Goal: Task Accomplishment & Management: Manage account settings

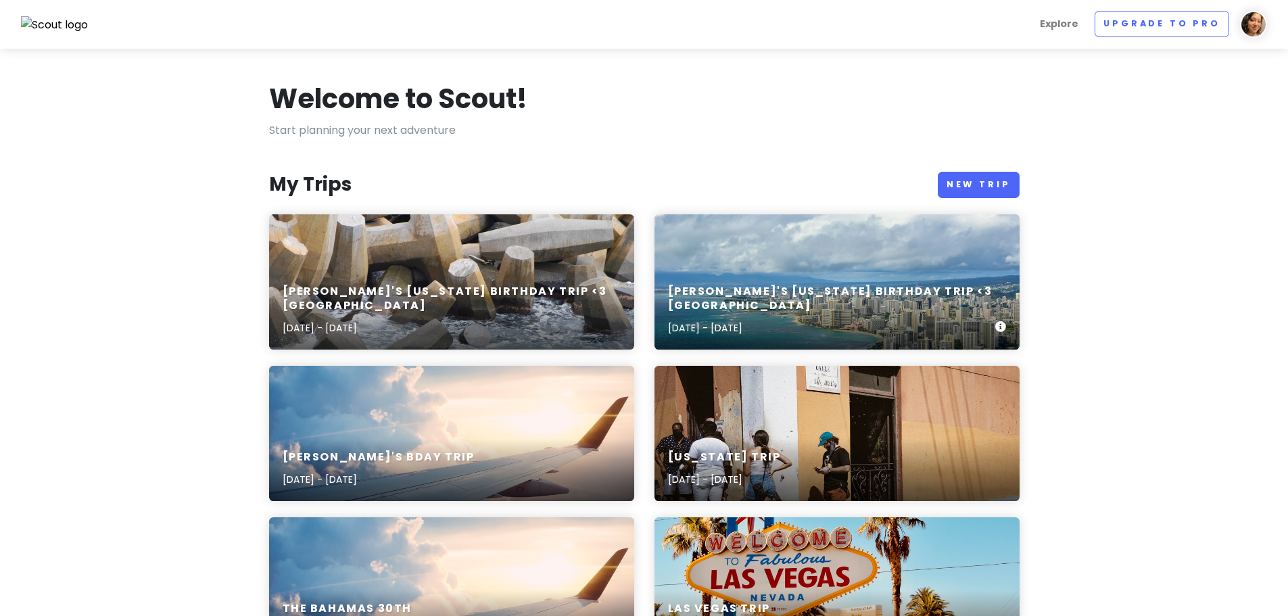
click at [763, 285] on div "[PERSON_NAME]'s [US_STATE] Birthday Trip <3 Oahu [DATE] - [DATE]" at bounding box center [836, 310] width 365 height 78
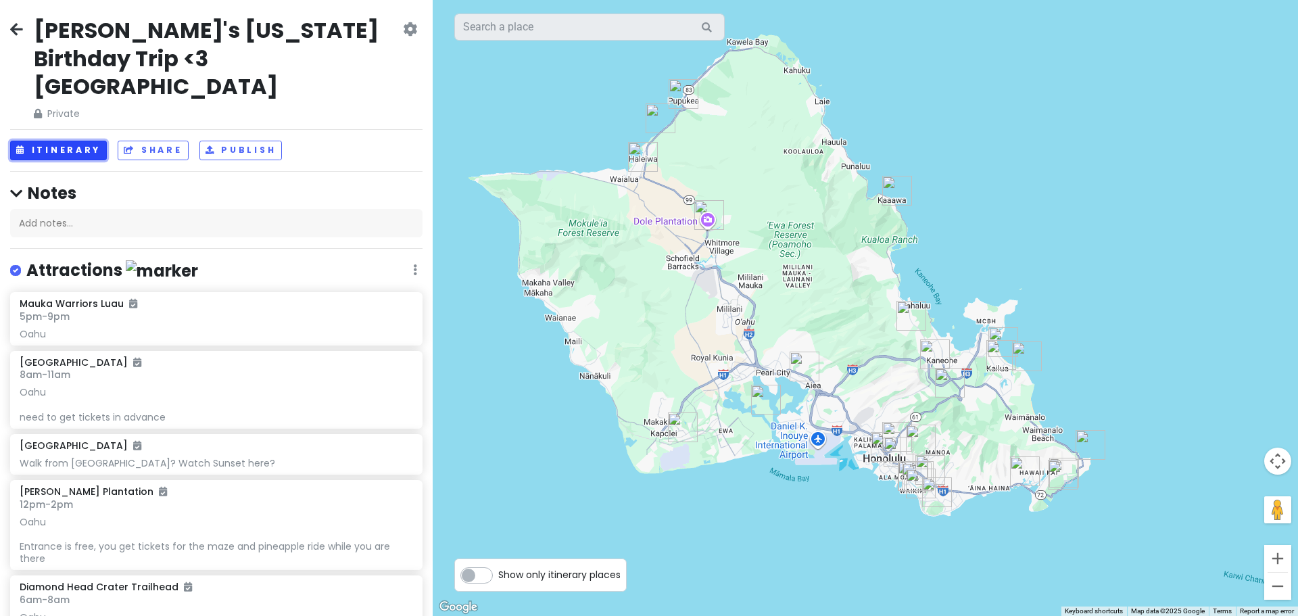
click at [36, 141] on button "Itinerary" at bounding box center [58, 151] width 97 height 20
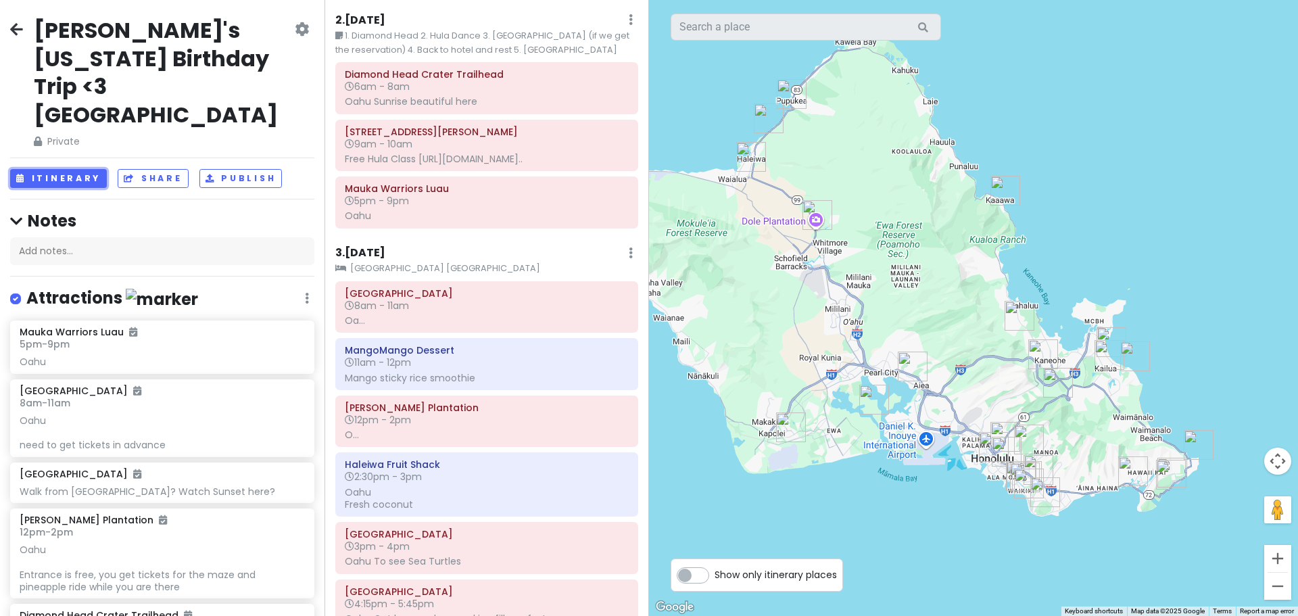
scroll to position [135, 0]
click at [714, 580] on label "Show only itinerary places" at bounding box center [775, 572] width 122 height 16
click at [714, 573] on input "Show only itinerary places" at bounding box center [718, 568] width 9 height 9
click at [714, 579] on label "Show only itinerary places" at bounding box center [775, 572] width 122 height 16
click at [714, 573] on input "Show only itinerary places" at bounding box center [718, 568] width 9 height 9
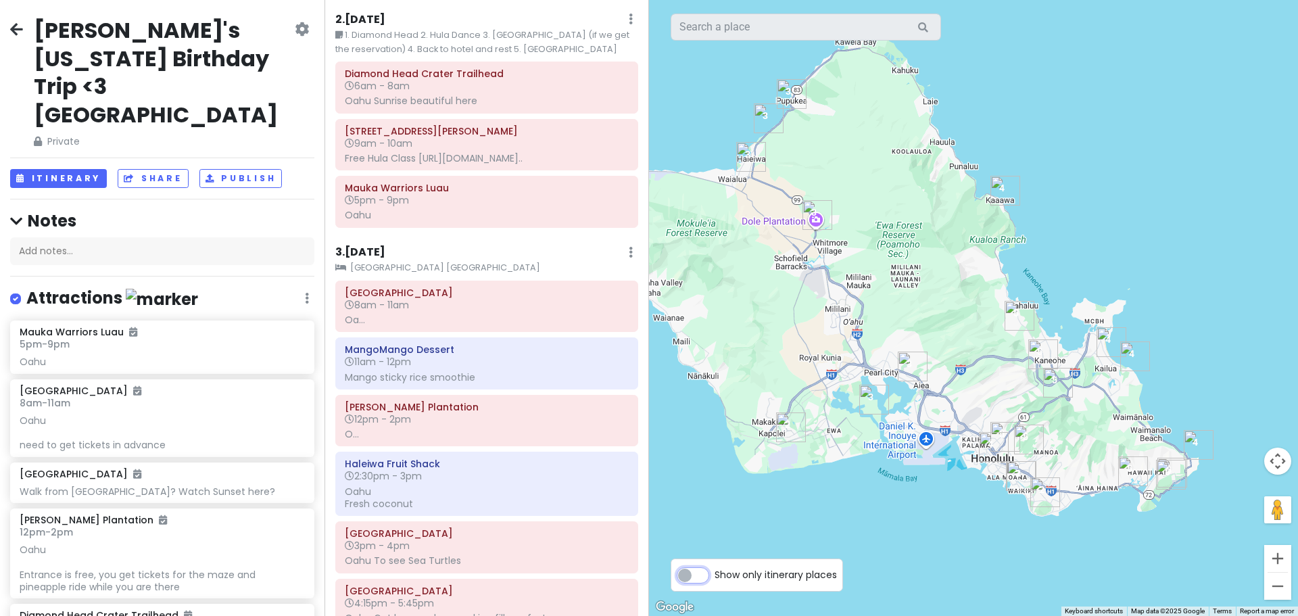
checkbox input "false"
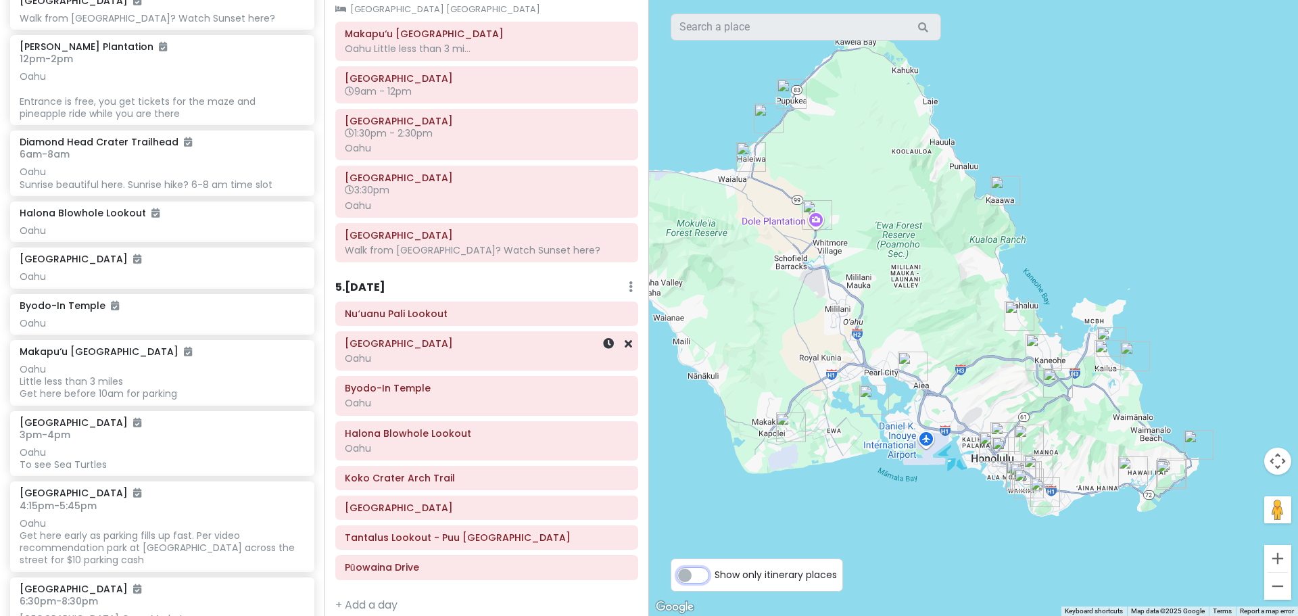
scroll to position [907, 0]
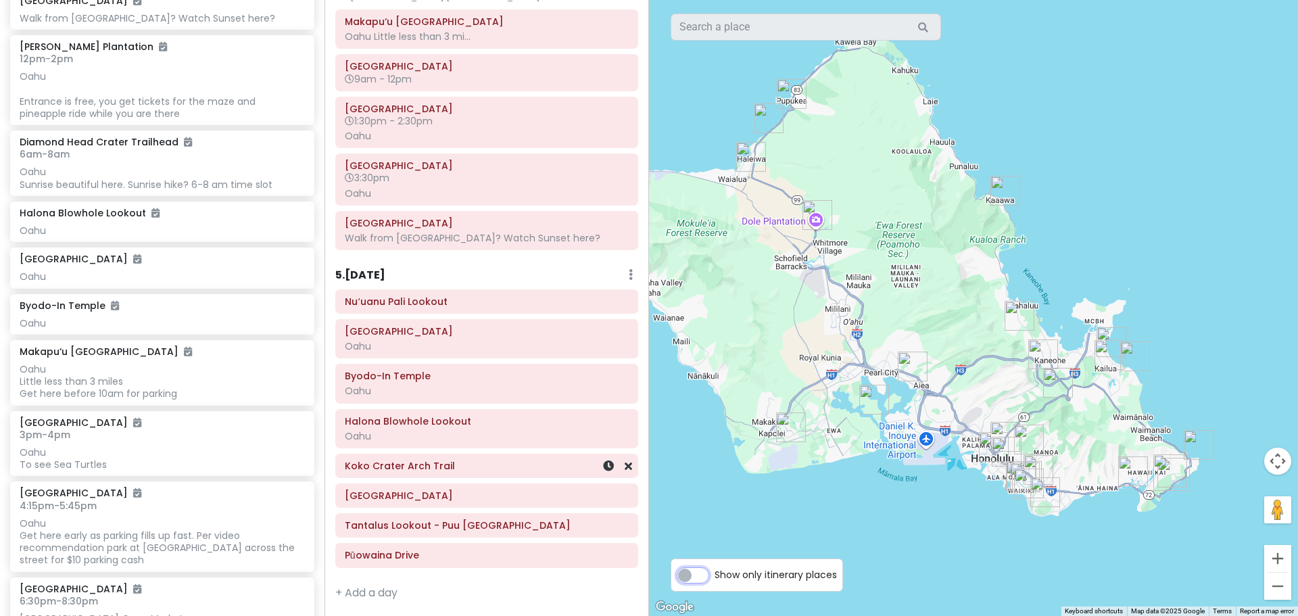
click at [418, 466] on h6 "Koko Crater Arch Trail" at bounding box center [487, 466] width 284 height 12
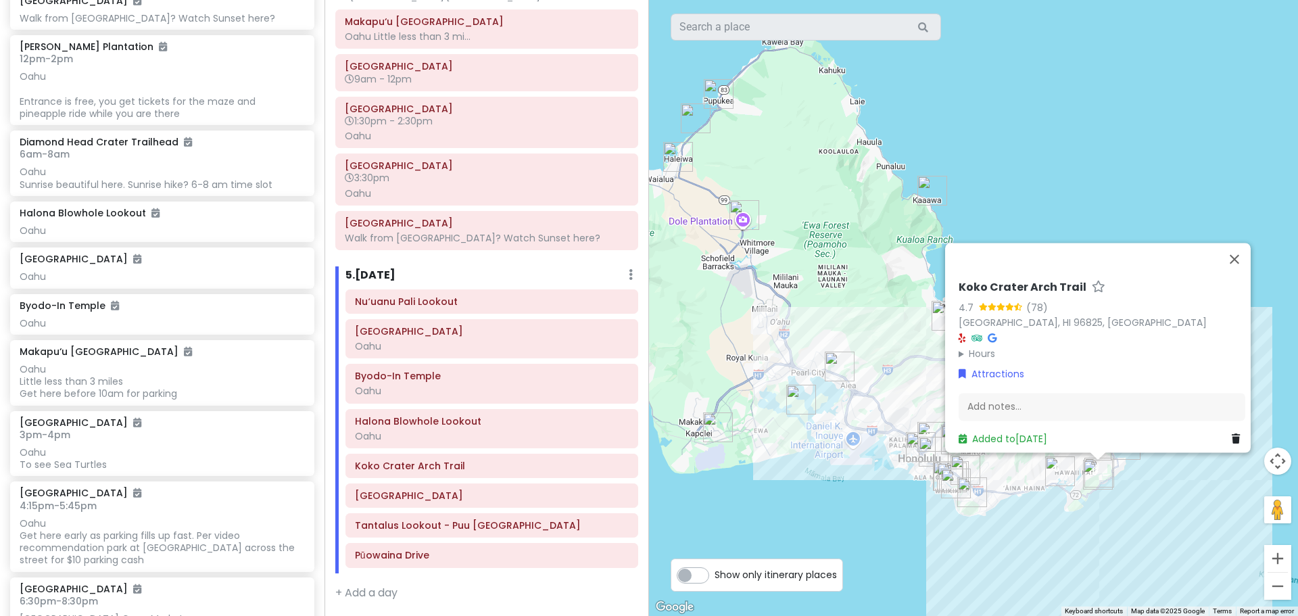
click at [958, 282] on h6 "Koko Crater Arch Trail" at bounding box center [1022, 288] width 128 height 14
drag, startPoint x: 1067, startPoint y: 282, endPoint x: 950, endPoint y: 275, distance: 117.1
click at [953, 275] on div "Koko Crater Arch Trail 4.7 (78) [GEOGRAPHIC_DATA] Hours [DATE] 5:00 AM – 10:00 …" at bounding box center [1101, 359] width 297 height 187
click at [436, 307] on div "Nuʻuanu Pali Lookout" at bounding box center [492, 301] width 274 height 19
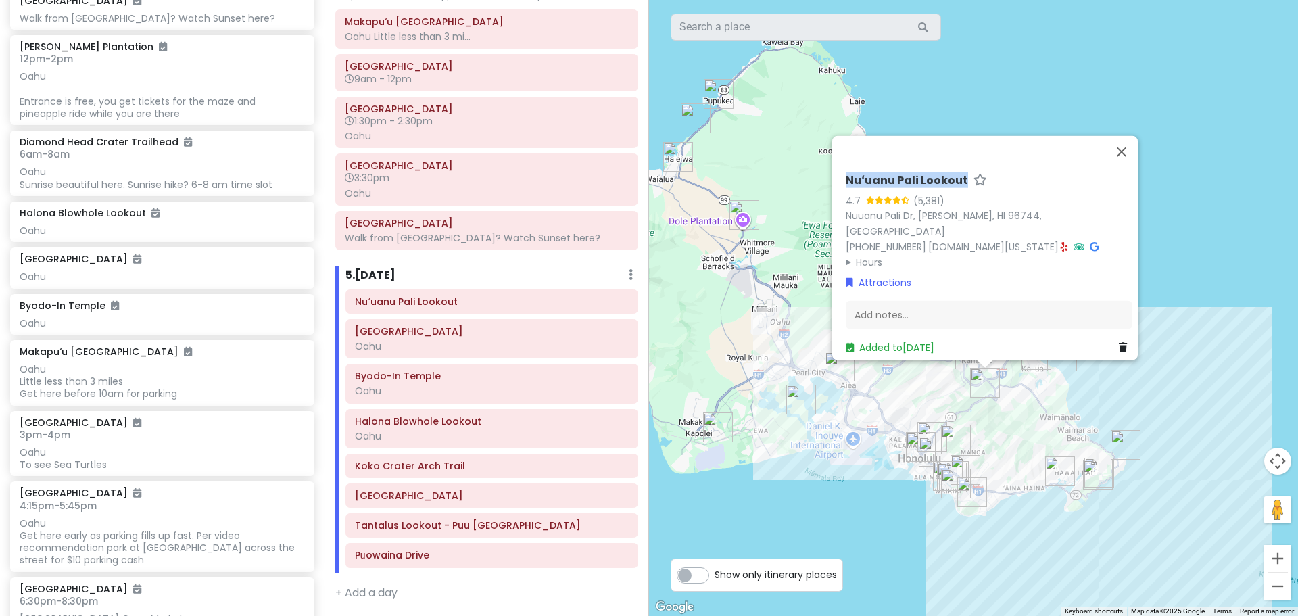
drag, startPoint x: 837, startPoint y: 189, endPoint x: 955, endPoint y: 184, distance: 118.4
click at [955, 184] on div "Nuʻuanu Pali Lookout 4.7 (5,381) [GEOGRAPHIC_DATA][PERSON_NAME], [GEOGRAPHIC_DA…" at bounding box center [988, 264] width 297 height 192
copy h6 "Nuʻuanu Pali Lookout"
click at [468, 347] on div "Oahu" at bounding box center [492, 346] width 274 height 12
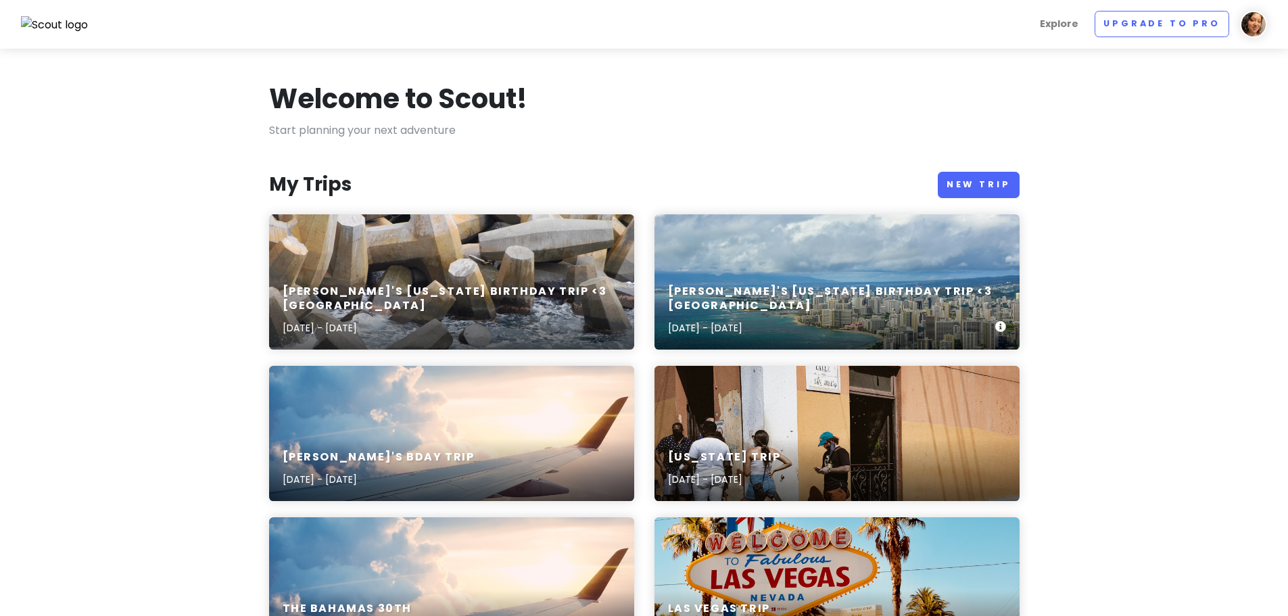
click at [802, 311] on h6 "[PERSON_NAME]'s [US_STATE] Birthday Trip <3 [GEOGRAPHIC_DATA]" at bounding box center [831, 299] width 327 height 28
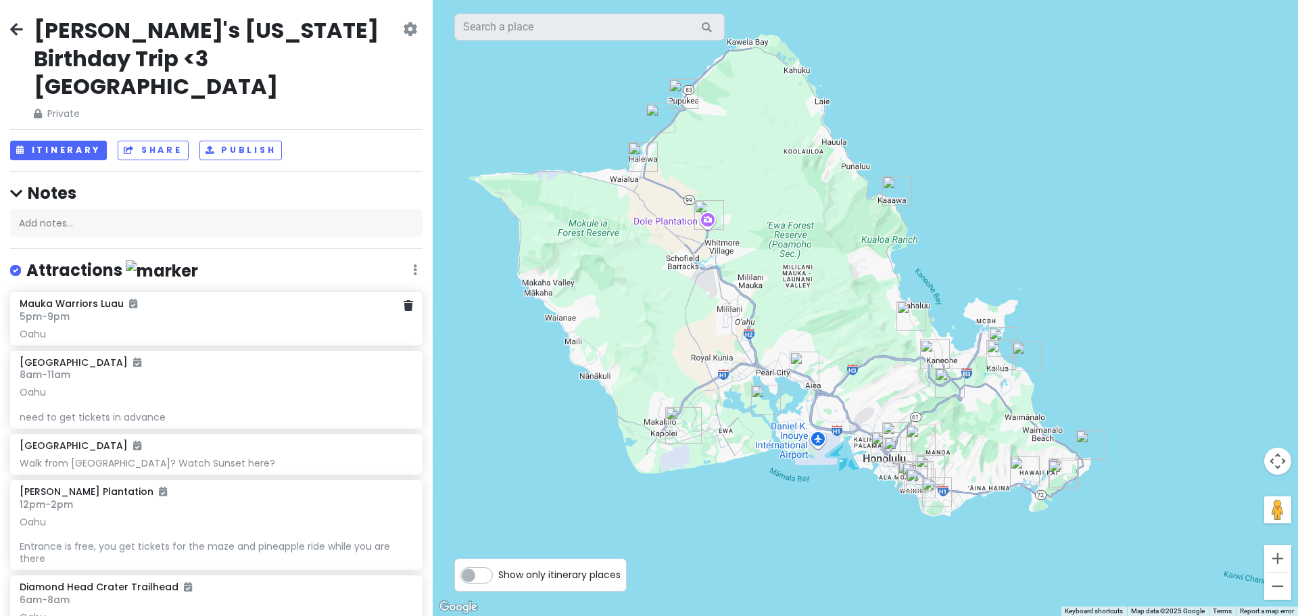
click at [92, 310] on h6 "5pm - 9pm" at bounding box center [216, 316] width 393 height 12
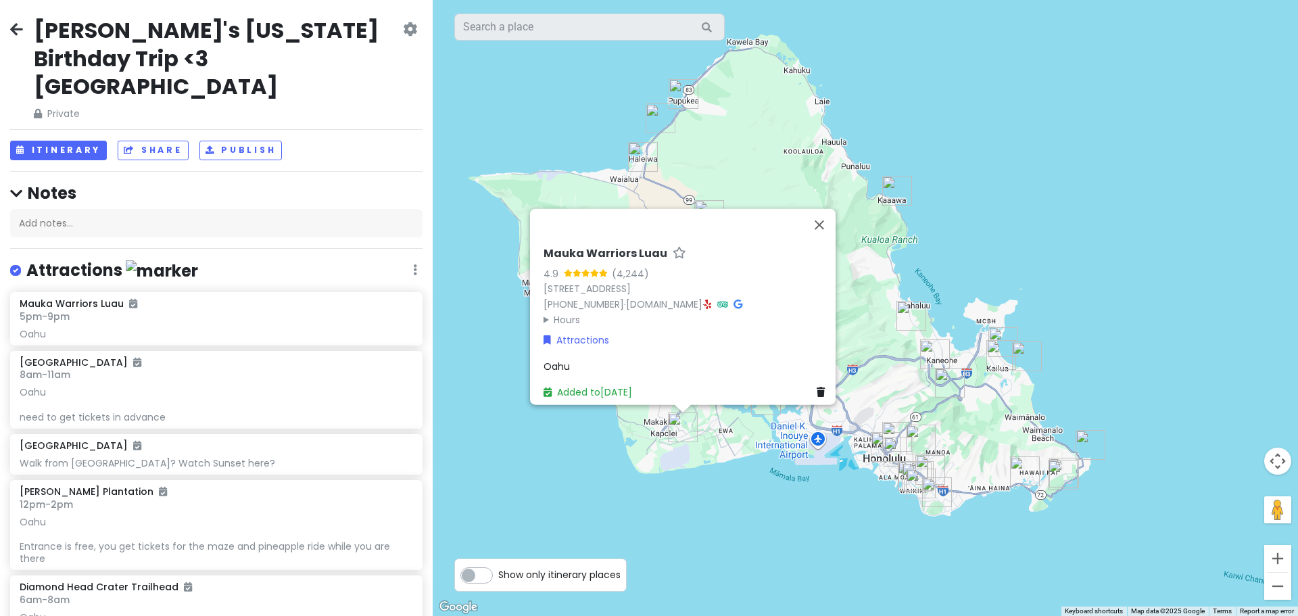
click at [615, 339] on div "Attractions" at bounding box center [686, 339] width 287 height 15
click at [588, 362] on div "Oahu" at bounding box center [686, 365] width 287 height 15
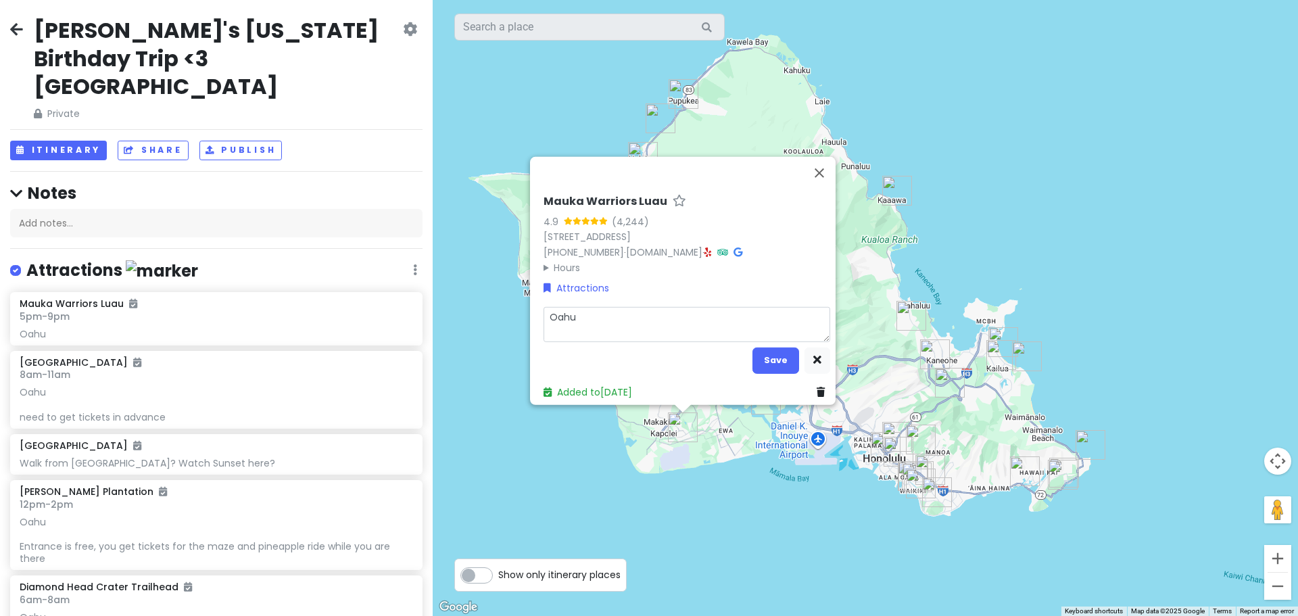
drag, startPoint x: 591, startPoint y: 326, endPoint x: 317, endPoint y: 338, distance: 274.7
click at [319, 339] on div "Nish's Hawaii Birthday Trip <3 Oahu Private Change Dates Make a Copy Delete Tri…" at bounding box center [649, 308] width 1298 height 616
type textarea "x"
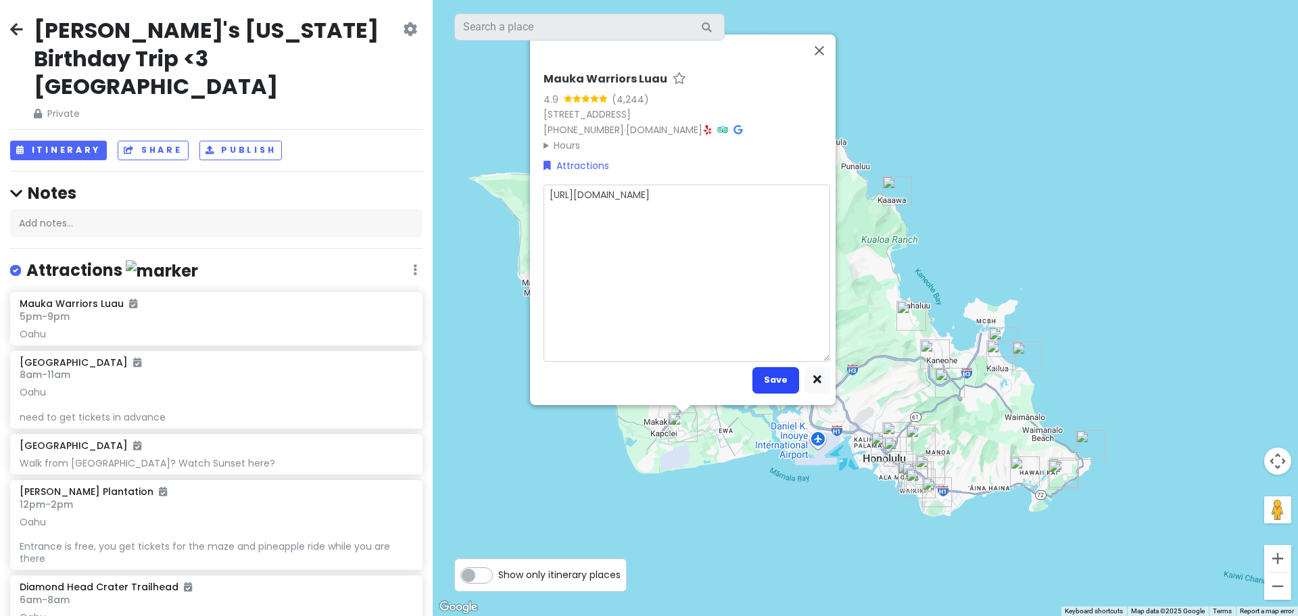
type textarea "https://www.maukawarriors.com/reservations?utm_source=google&utm_medium=cpc&utm…"
click at [772, 366] on button "Save" at bounding box center [775, 379] width 47 height 26
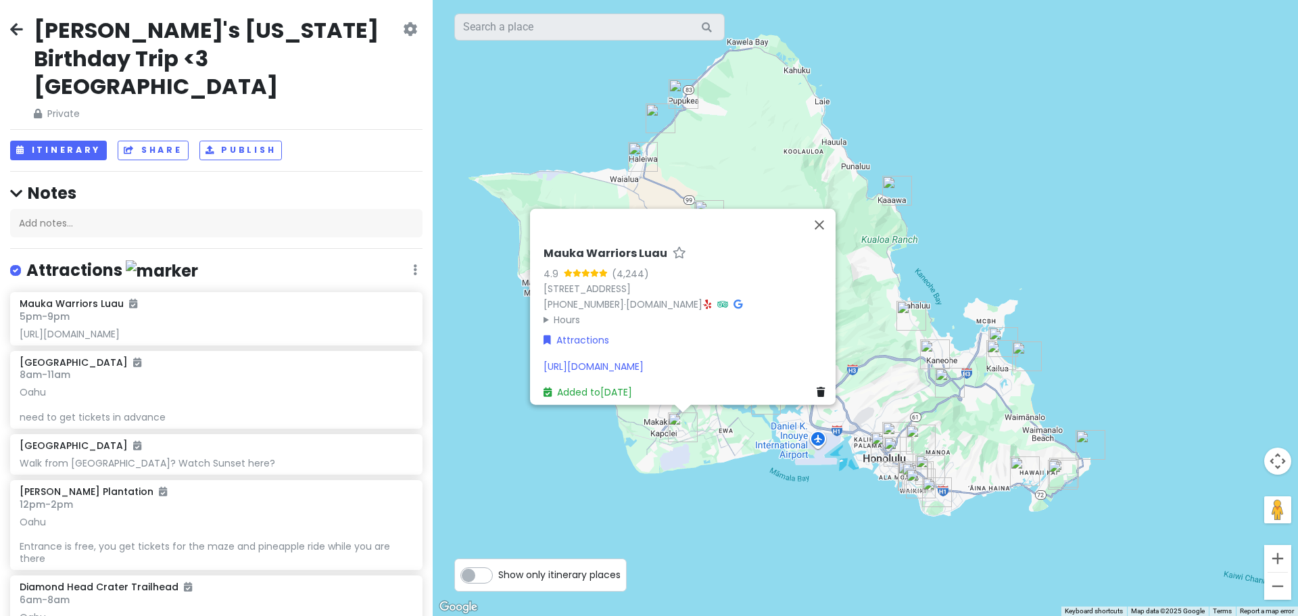
click at [13, 24] on icon at bounding box center [16, 29] width 13 height 11
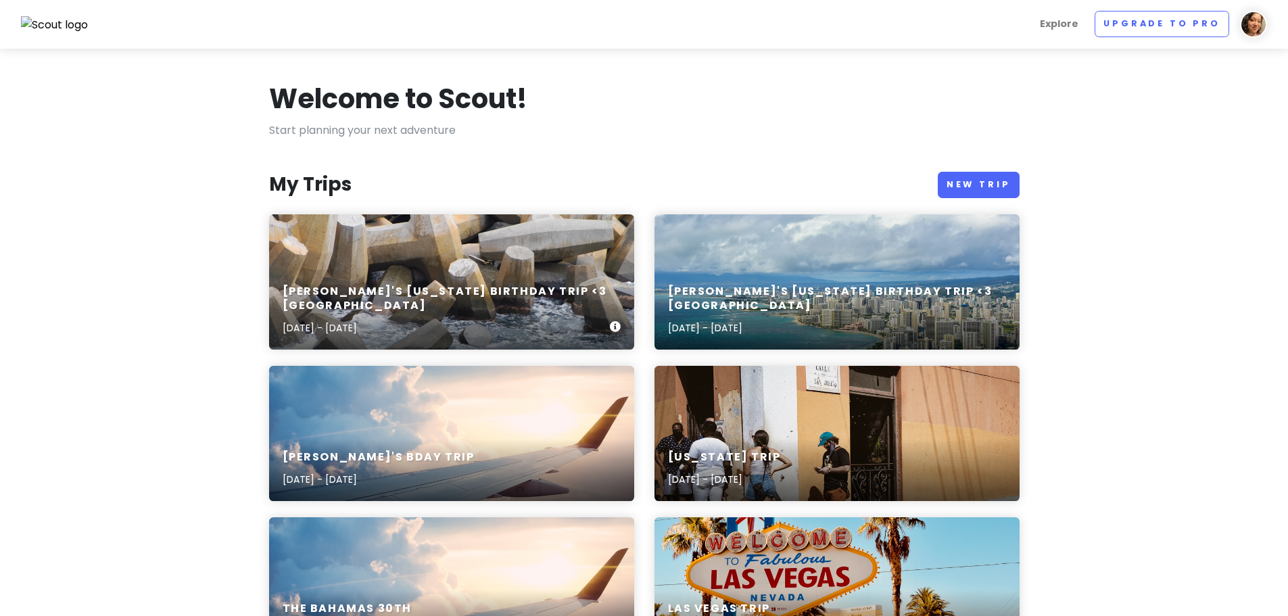
click at [337, 287] on div "Nish's Hawaii Birthday Trip <3 Kaui Nov 12, 2025 - Nov 15, 2025" at bounding box center [451, 310] width 365 height 78
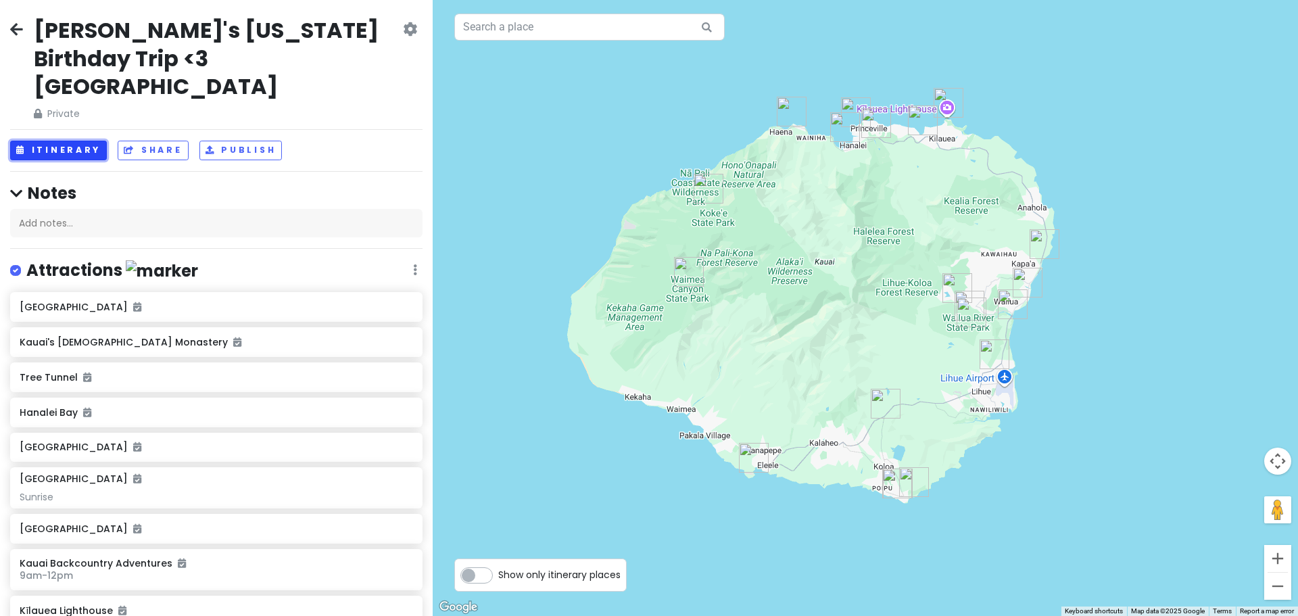
click at [92, 141] on button "Itinerary" at bounding box center [58, 151] width 97 height 20
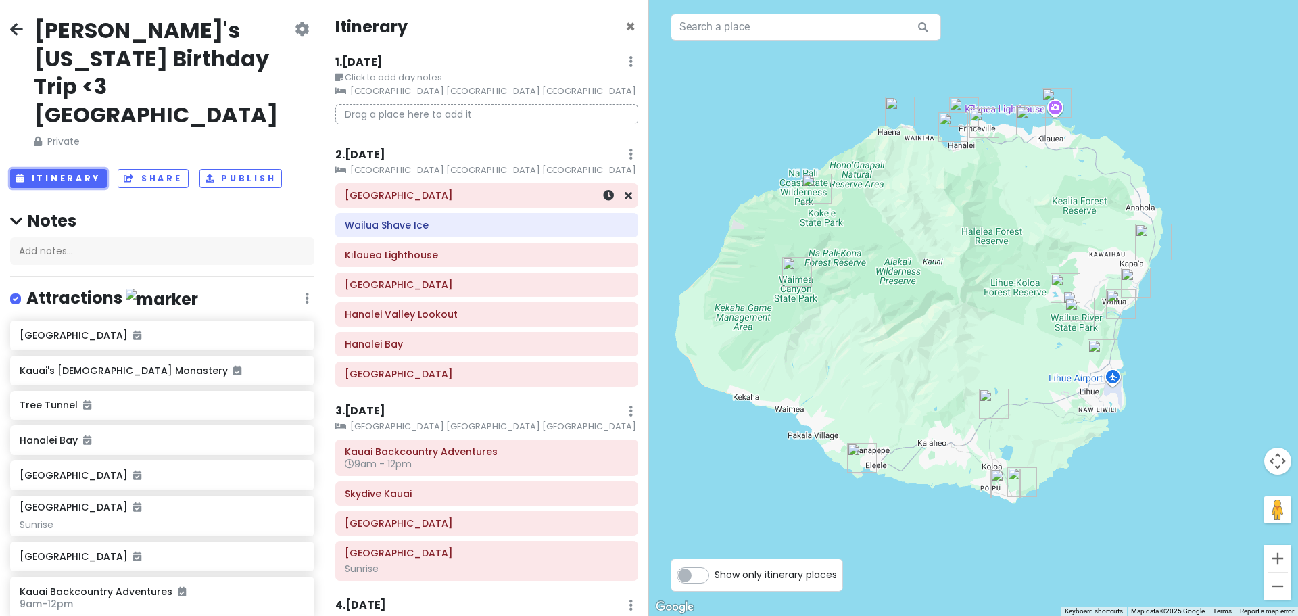
scroll to position [68, 0]
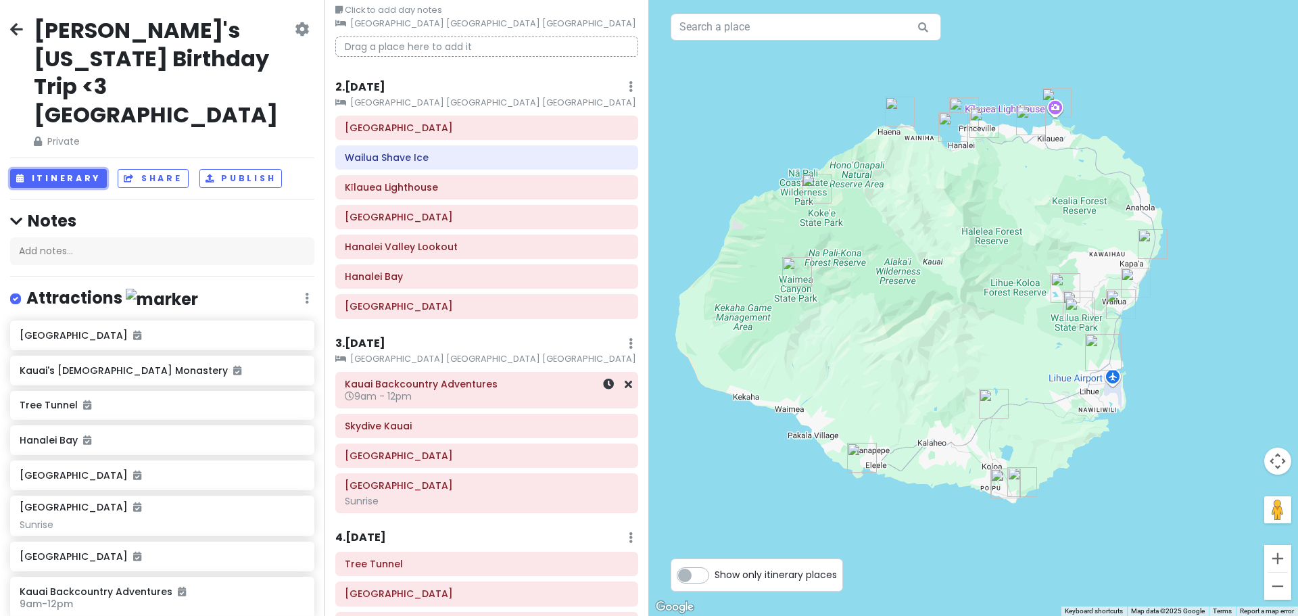
click at [502, 390] on h6 "9am - 12pm" at bounding box center [487, 396] width 284 height 12
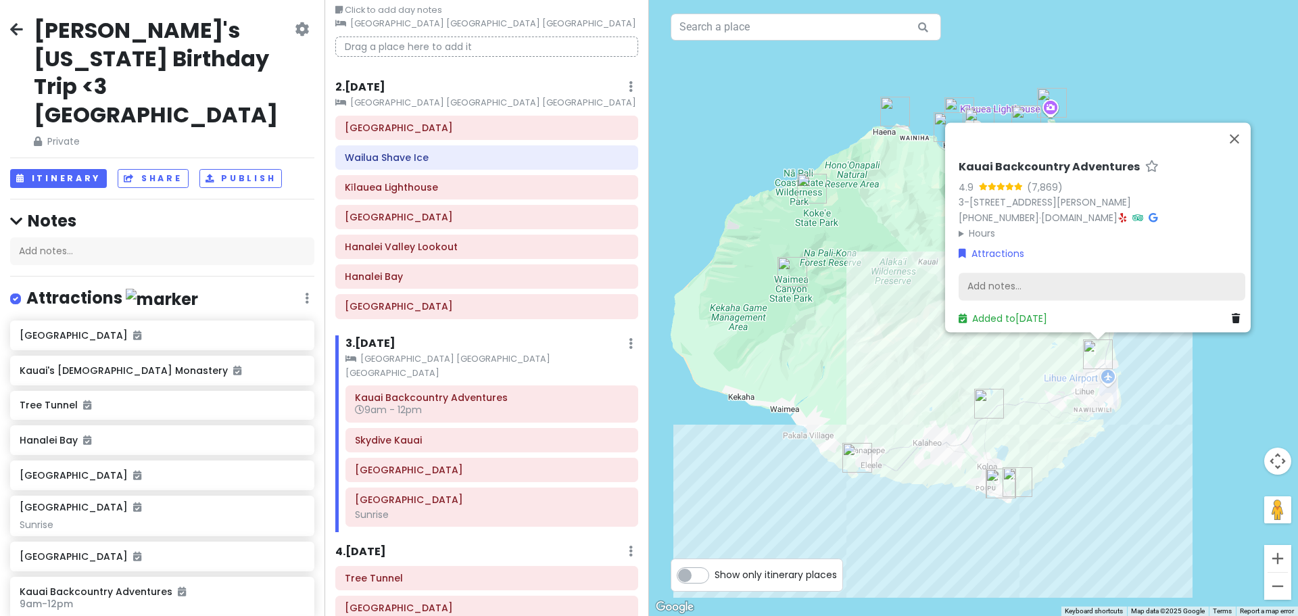
click at [1013, 276] on div "Add notes..." at bounding box center [1101, 286] width 287 height 28
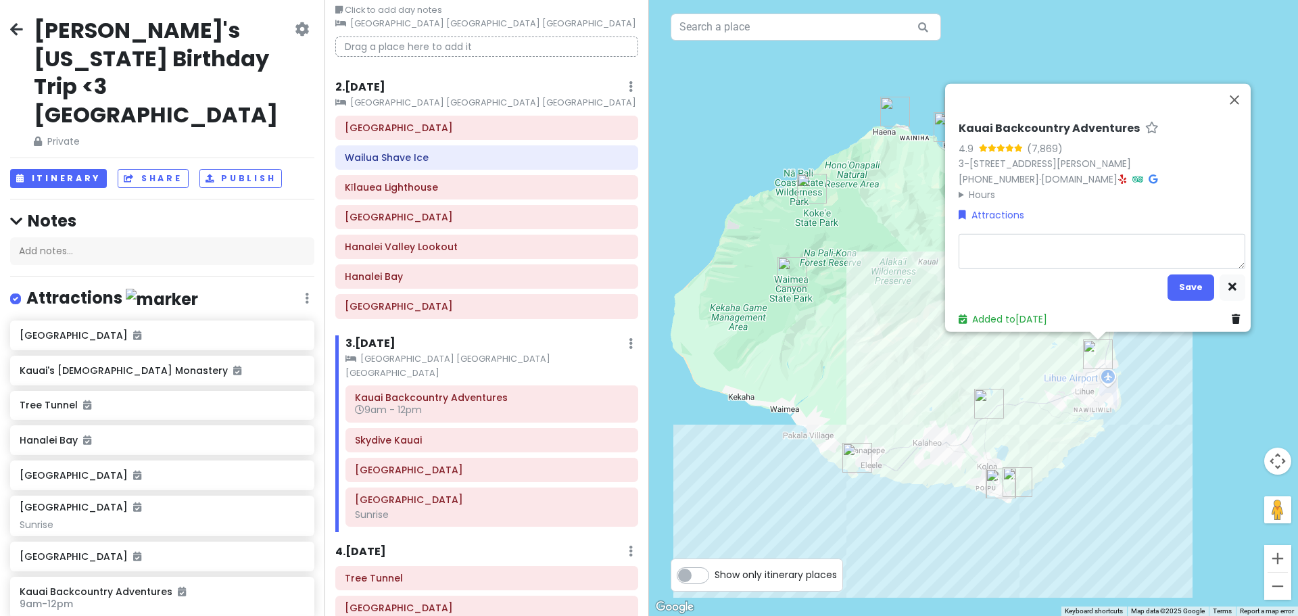
type textarea "x"
type textarea "https://kauaibackcountry.com/"
click at [1190, 277] on button "Save" at bounding box center [1190, 287] width 47 height 26
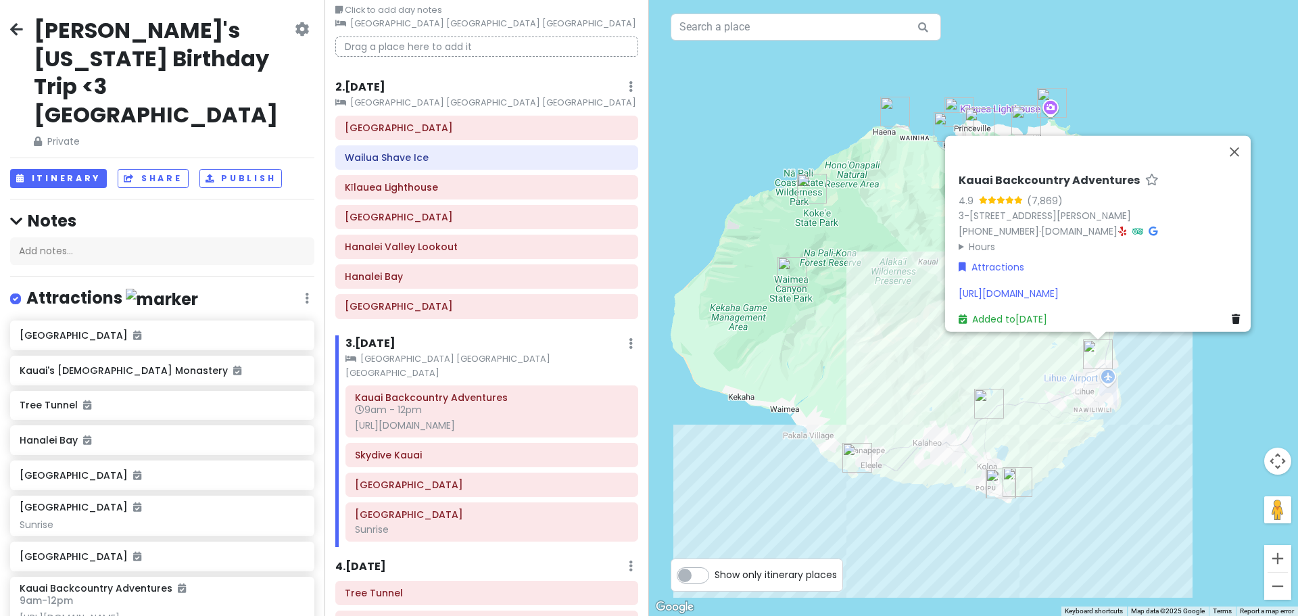
click at [1044, 265] on div "Attractions" at bounding box center [1101, 266] width 287 height 15
click at [1142, 285] on div "https://kauaibackcountry.com/" at bounding box center [1101, 292] width 287 height 15
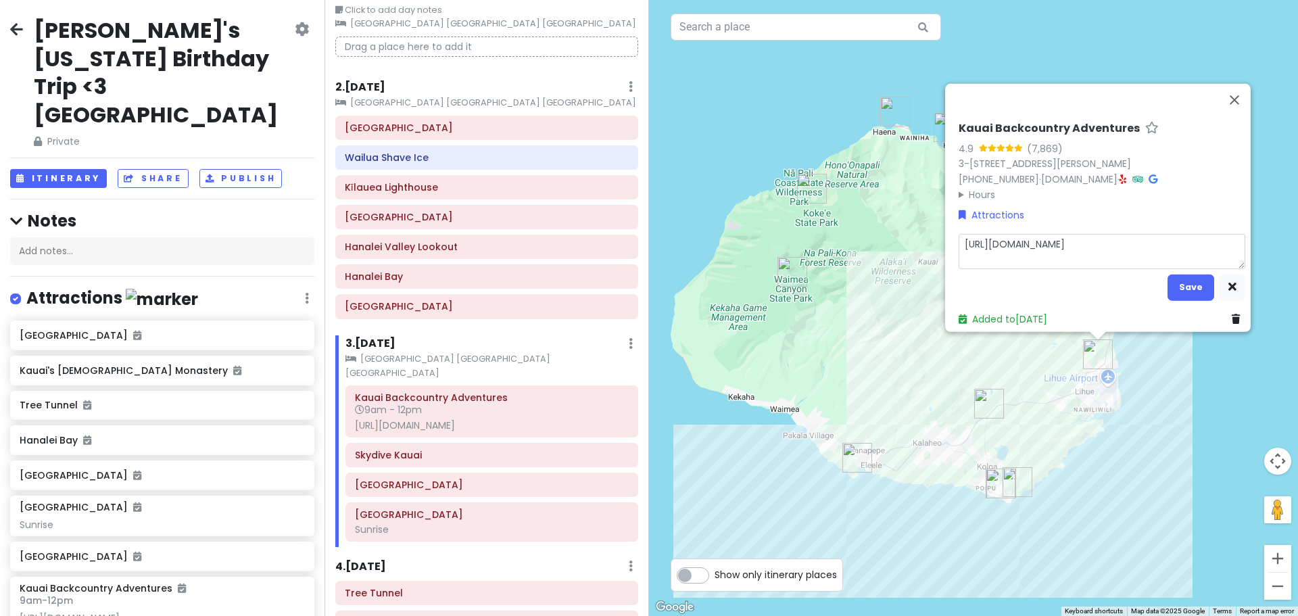
type textarea "x"
type textarea "Mhttps://kauaibackcountry.com/"
type textarea "x"
type textarea "Mohttps://kauaibackcountry.com/"
type textarea "x"
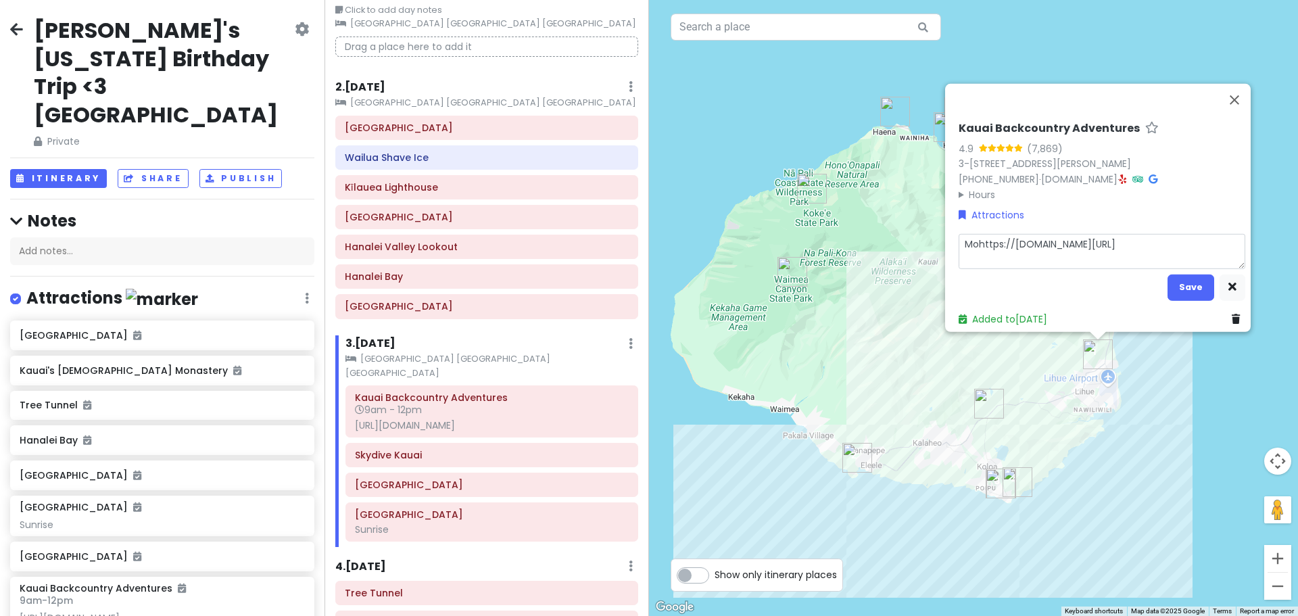
type textarea "Mouhttps://kauaibackcountry.com/"
type textarea "x"
type textarea "Mounhttps://kauaibackcountry.com/"
type textarea "x"
type textarea "Mounthttps://kauaibackcountry.com/"
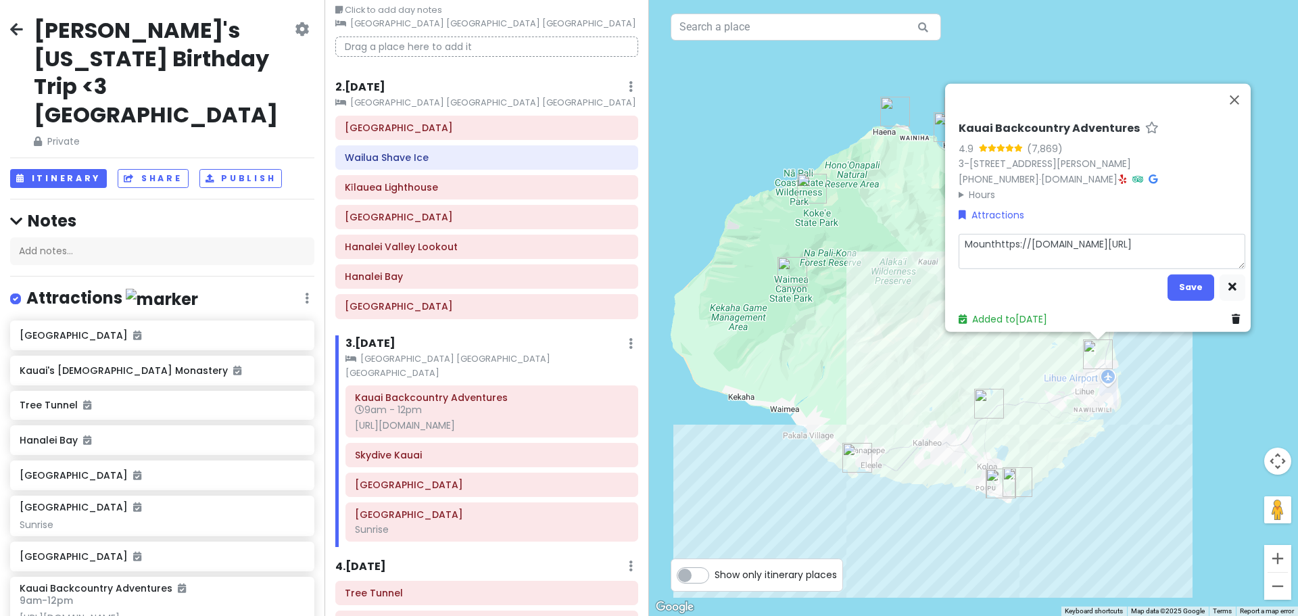
type textarea "x"
type textarea "Mountahttps://kauaibackcountry.com/"
type textarea "x"
type textarea "Mountaihttps://kauaibackcountry.com/"
type textarea "x"
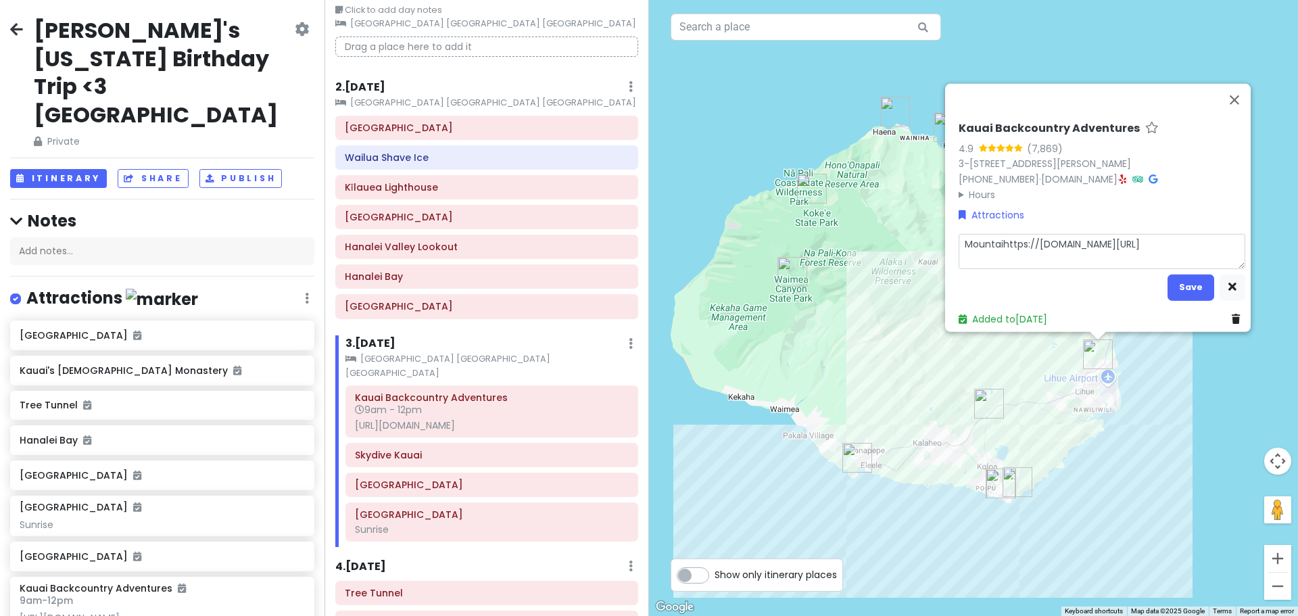
type textarea "Mountainhttps://kauaibackcountry.com/"
type textarea "x"
type textarea "Mountain https://kauaibackcountry.com/"
type textarea "x"
type textarea "Mountain Thttps://kauaibackcountry.com/"
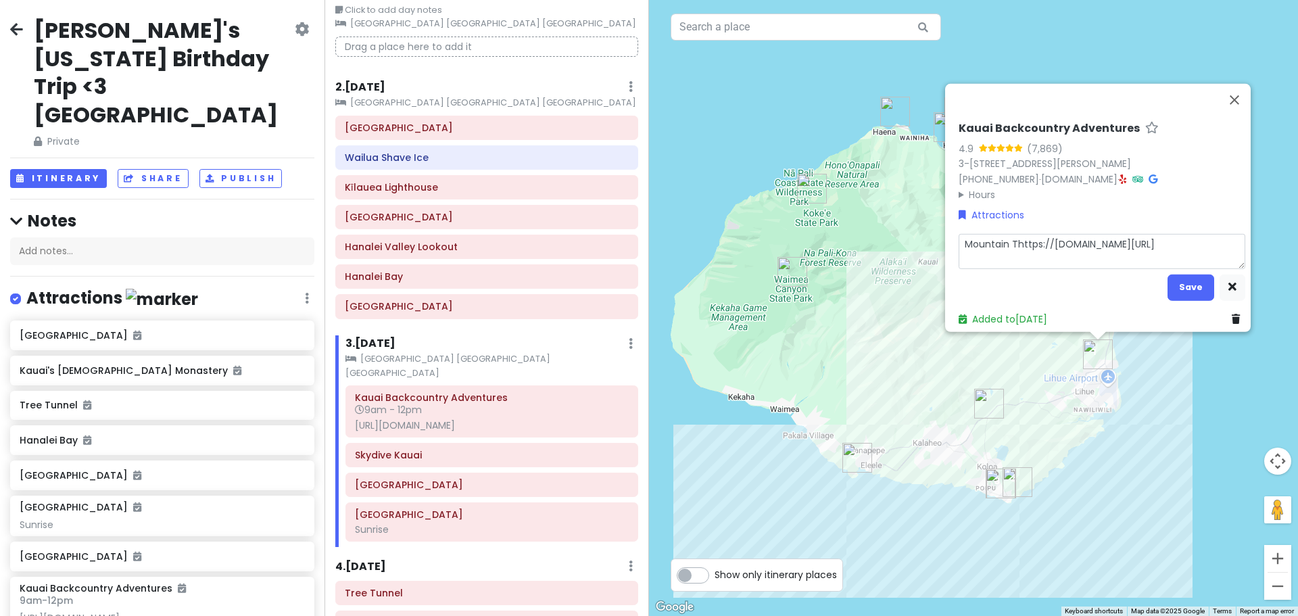
type textarea "x"
type textarea "Mountain Tuhttps://kauaibackcountry.com/"
type textarea "x"
type textarea "Mountain Tubhttps://kauaibackcountry.com/"
type textarea "x"
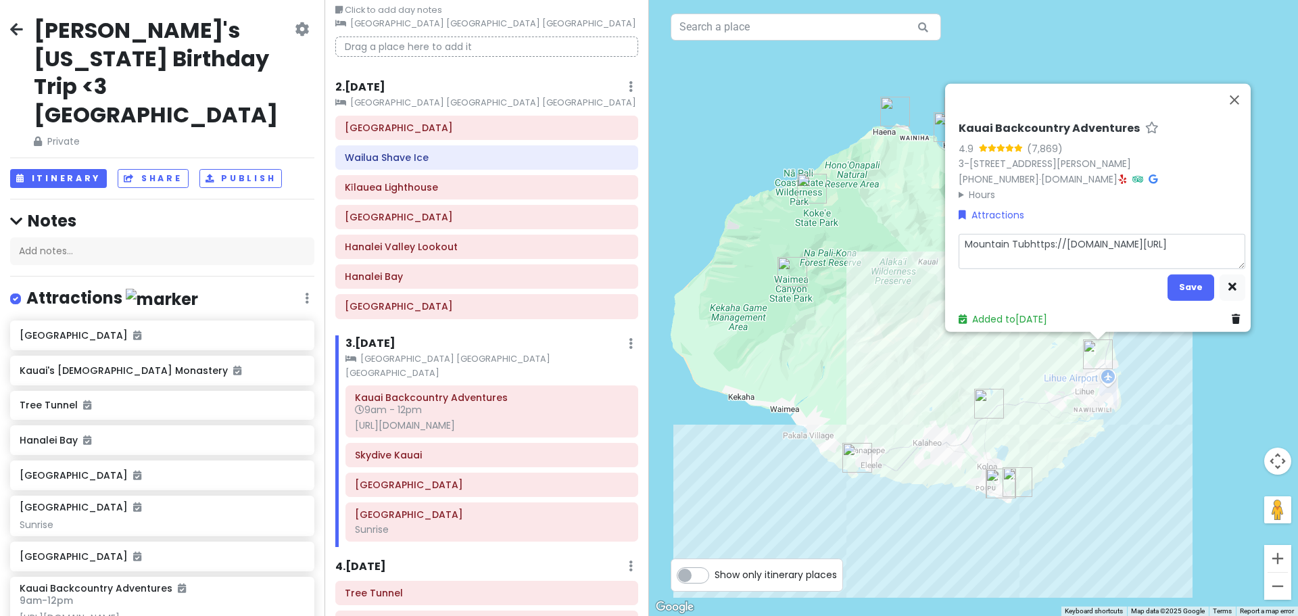
type textarea "Mountain Tubihttps://kauaibackcountry.com/"
type textarea "x"
type textarea "Mountain Tubinhttps://kauaibackcountry.com/"
type textarea "x"
type textarea "Mountain Tubinghttps://kauaibackcountry.com/"
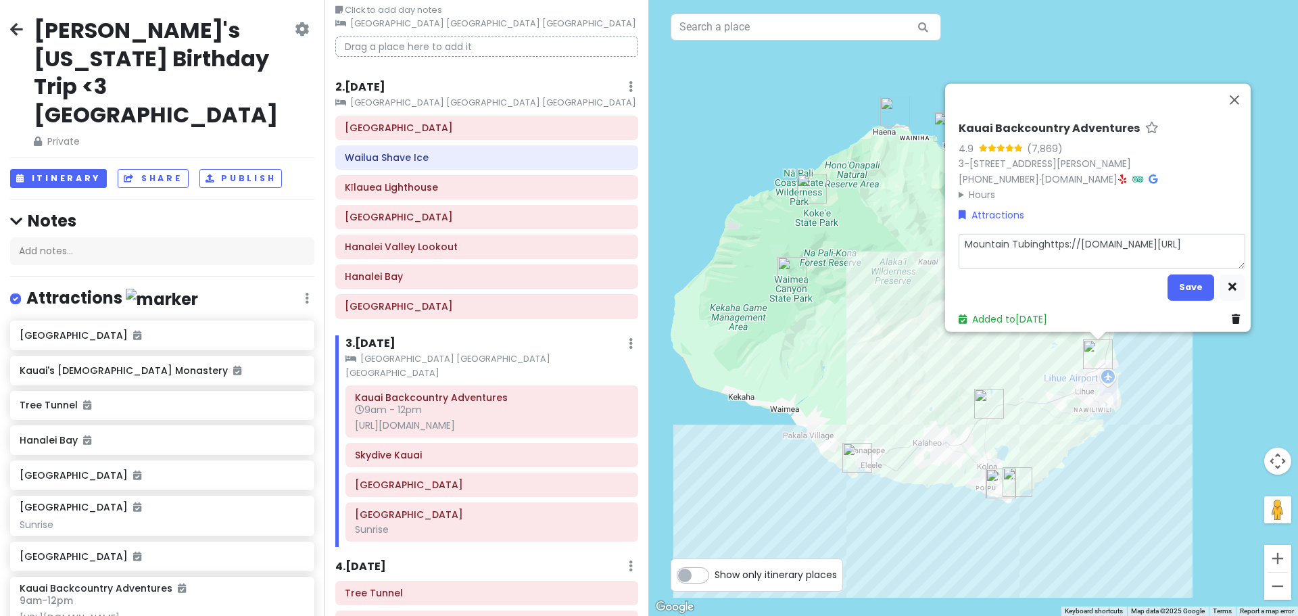
type textarea "x"
type textarea "Mountain Tubing https://kauaibackcountry.com/"
type textarea "x"
type textarea "Mountain Tubing -https://kauaibackcountry.com/"
type textarea "x"
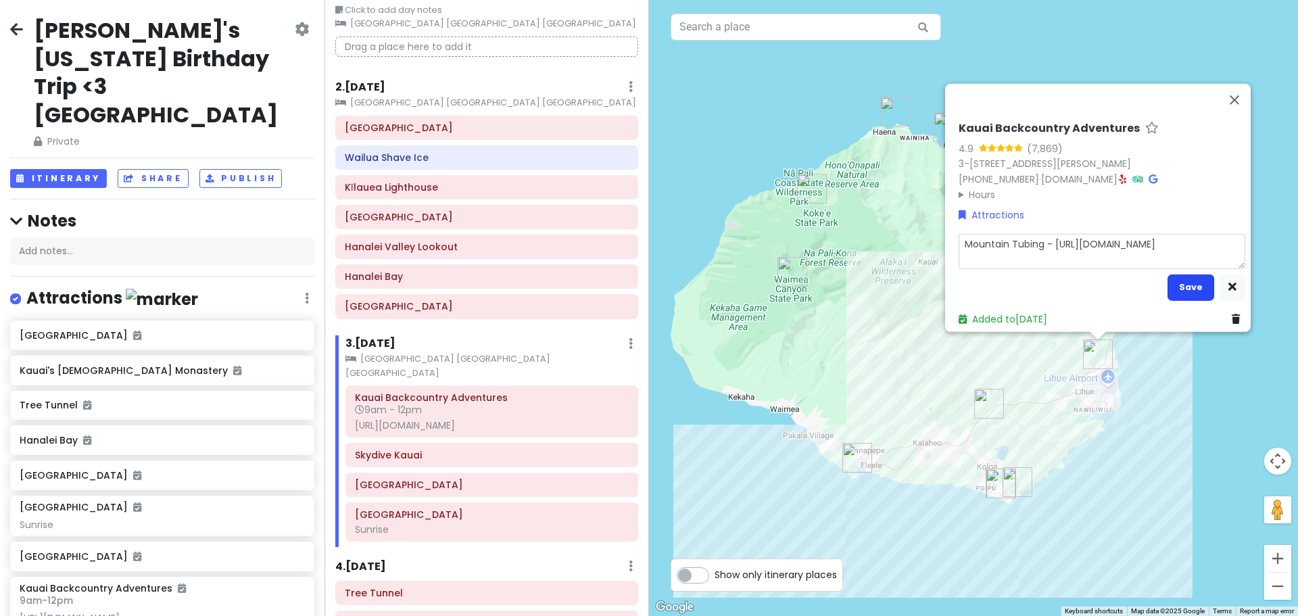
type textarea "Mountain Tubing - https://kauaibackcountry.com/"
click at [1174, 276] on button "Save" at bounding box center [1190, 287] width 47 height 26
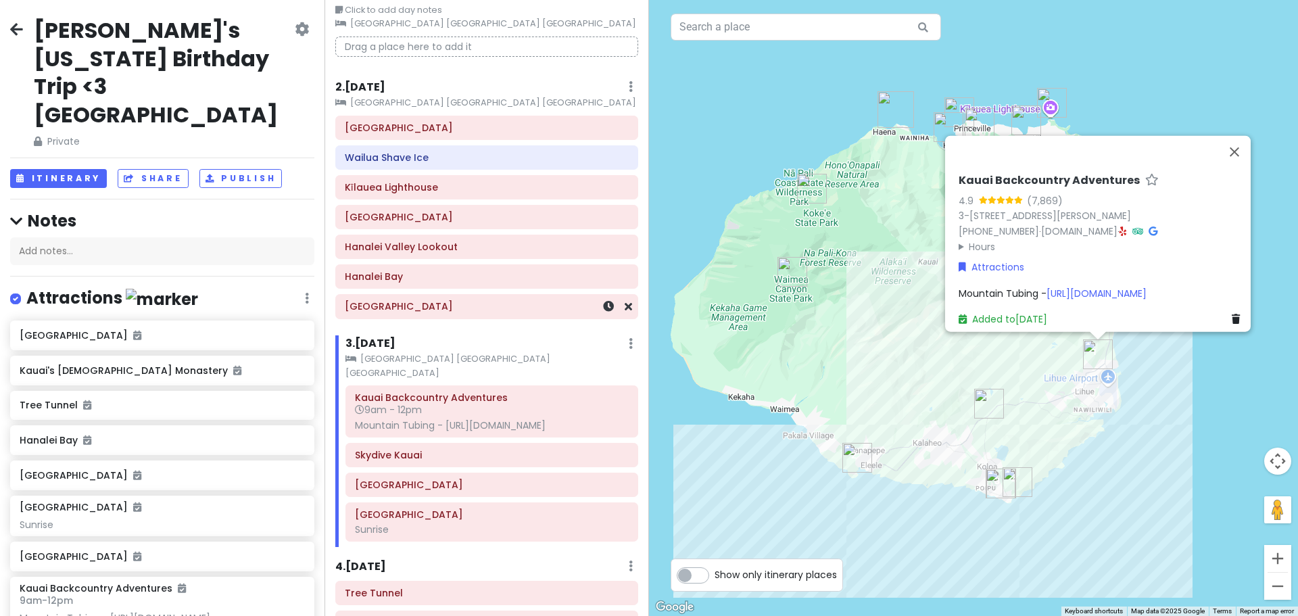
scroll to position [135, 0]
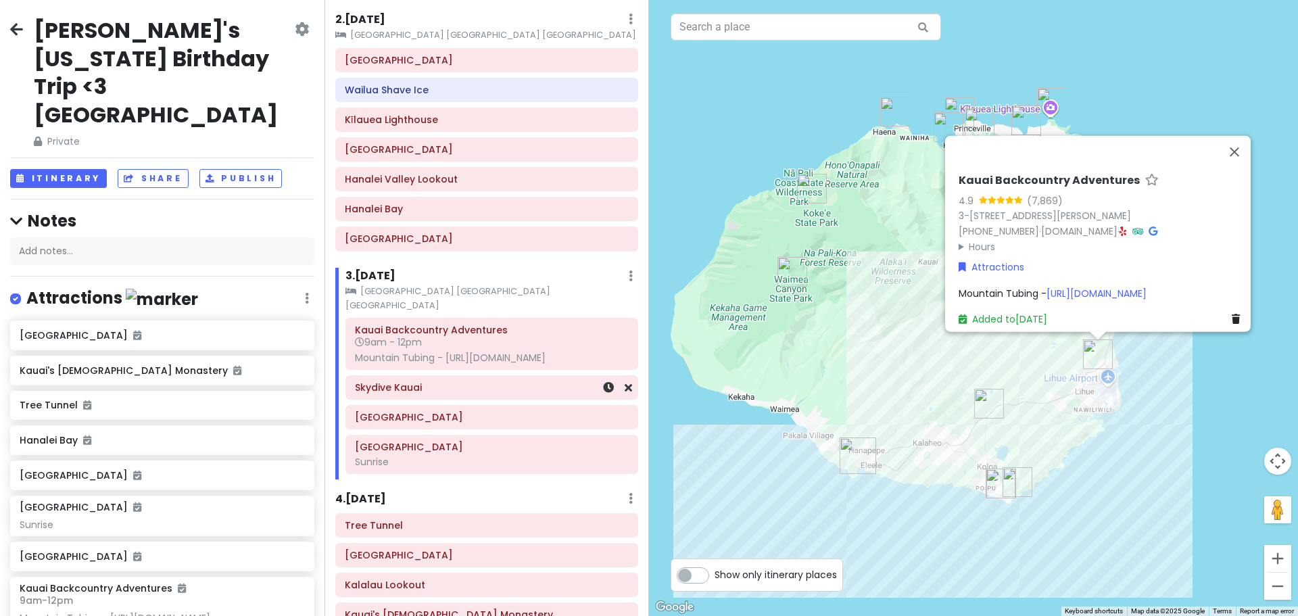
click at [385, 383] on div "Skydive Kauai" at bounding box center [492, 387] width 274 height 19
